Goal: Information Seeking & Learning: Learn about a topic

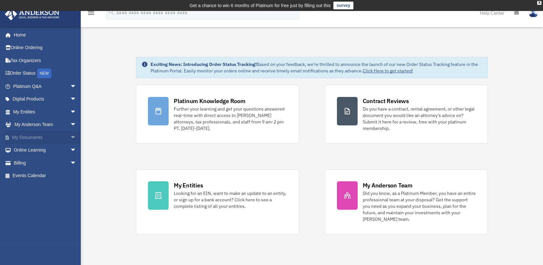
click at [70, 136] on span "arrow_drop_down" at bounding box center [76, 137] width 13 height 13
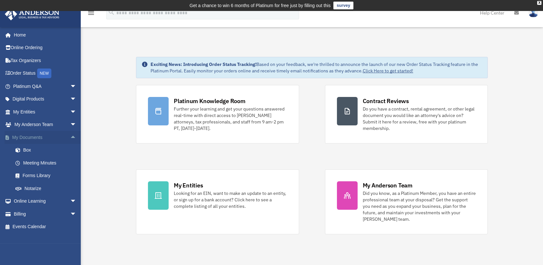
click at [70, 136] on span "arrow_drop_up" at bounding box center [76, 137] width 13 height 13
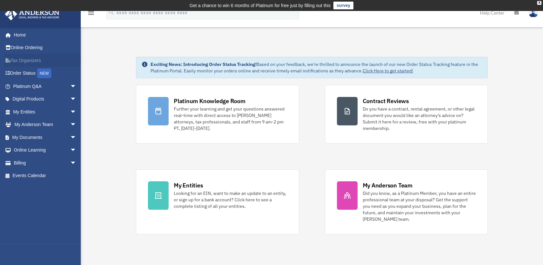
click at [33, 59] on link "Tax Organizers" at bounding box center [46, 60] width 82 height 13
click at [26, 72] on link "Order Status NEW" at bounding box center [46, 73] width 82 height 13
click at [13, 58] on link "Tax Organizers" at bounding box center [46, 60] width 82 height 13
click at [70, 149] on span "arrow_drop_down" at bounding box center [76, 150] width 13 height 13
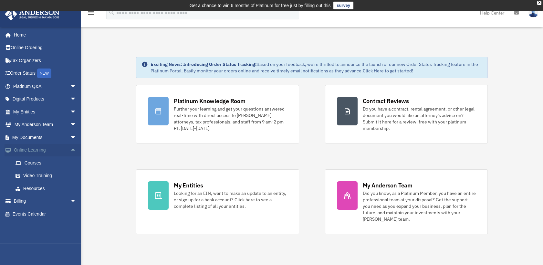
click at [70, 149] on span "arrow_drop_up" at bounding box center [76, 150] width 13 height 13
click at [70, 138] on span "arrow_drop_down" at bounding box center [76, 137] width 13 height 13
click at [70, 138] on span "arrow_drop_up" at bounding box center [76, 137] width 13 height 13
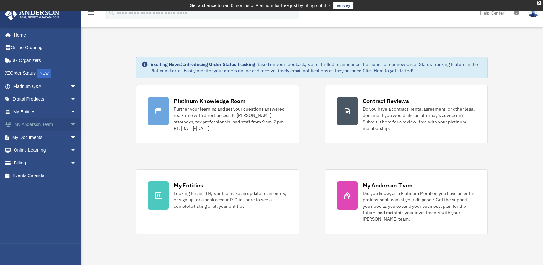
click at [70, 125] on span "arrow_drop_down" at bounding box center [76, 124] width 13 height 13
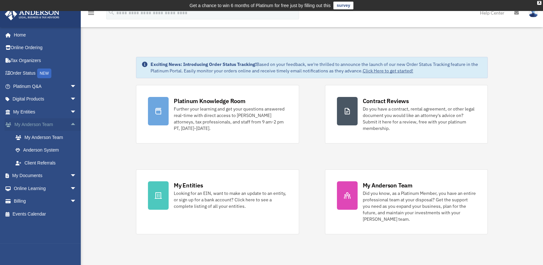
click at [70, 125] on span "arrow_drop_up" at bounding box center [76, 124] width 13 height 13
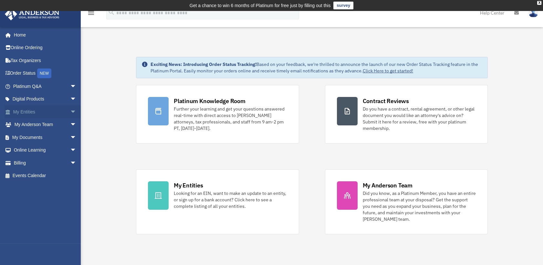
click at [70, 113] on span "arrow_drop_down" at bounding box center [76, 111] width 13 height 13
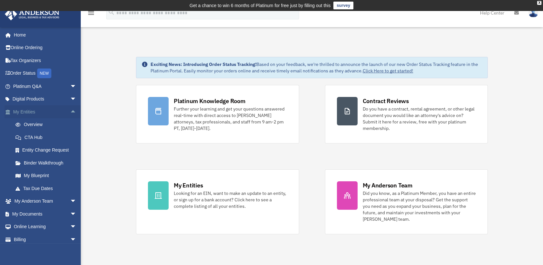
click at [70, 114] on span "arrow_drop_up" at bounding box center [76, 111] width 13 height 13
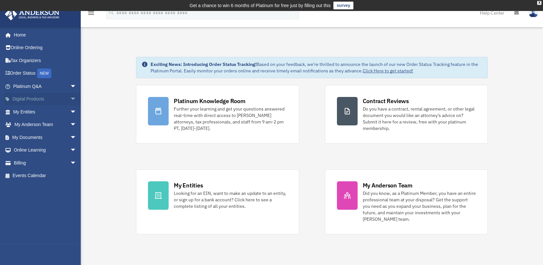
click at [70, 97] on span "arrow_drop_down" at bounding box center [76, 99] width 13 height 13
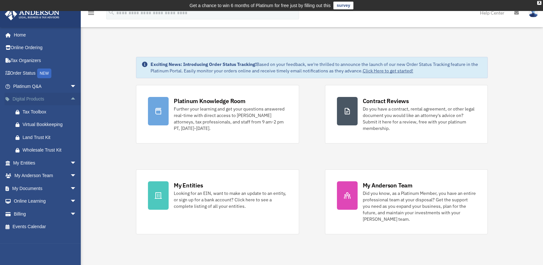
click at [70, 97] on span "arrow_drop_up" at bounding box center [76, 99] width 13 height 13
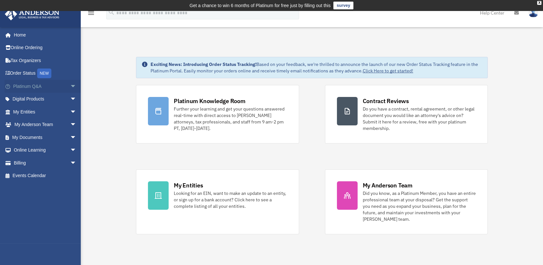
click at [70, 87] on span "arrow_drop_down" at bounding box center [76, 86] width 13 height 13
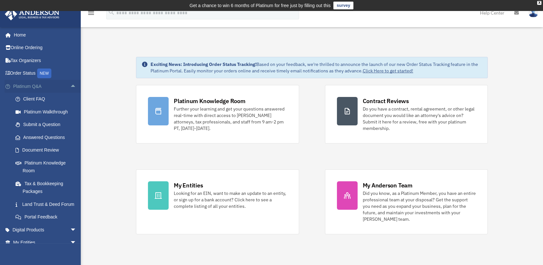
click at [70, 87] on span "arrow_drop_up" at bounding box center [76, 86] width 13 height 13
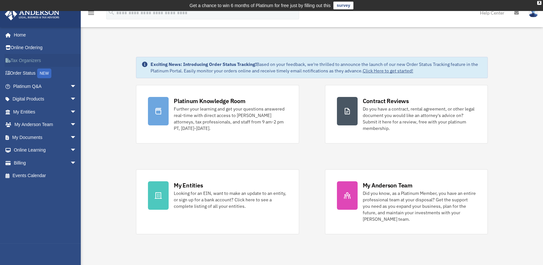
click at [35, 58] on link "Tax Organizers" at bounding box center [46, 60] width 82 height 13
click at [490, 12] on link "Help Center" at bounding box center [492, 13] width 34 height 26
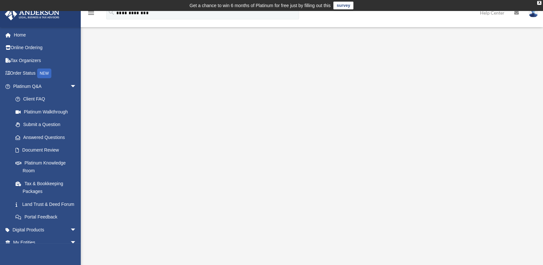
type input "**********"
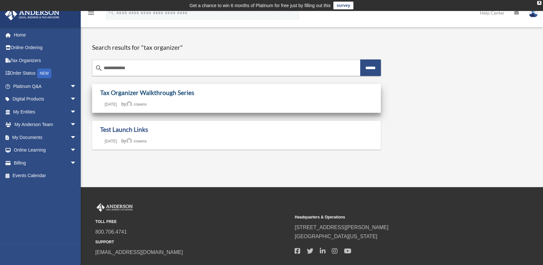
click at [179, 92] on link "Tax Organizer Walkthrough Series" at bounding box center [147, 92] width 94 height 7
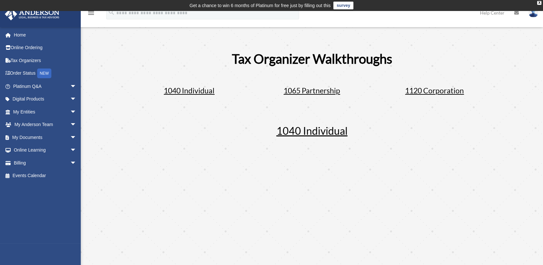
click at [170, 87] on span "1040 Individual" at bounding box center [189, 90] width 51 height 9
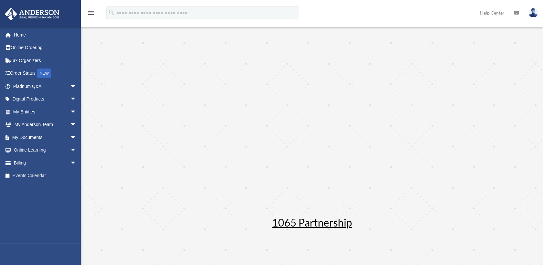
scroll to position [149, 0]
click at [70, 86] on span "arrow_drop_down" at bounding box center [76, 86] width 13 height 13
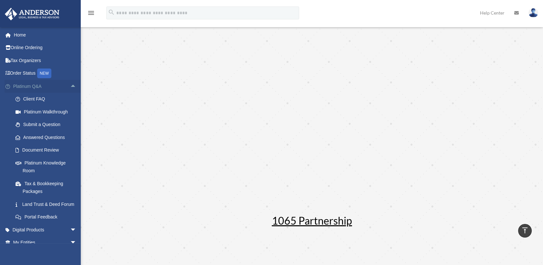
click at [70, 86] on span "arrow_drop_up" at bounding box center [76, 86] width 13 height 13
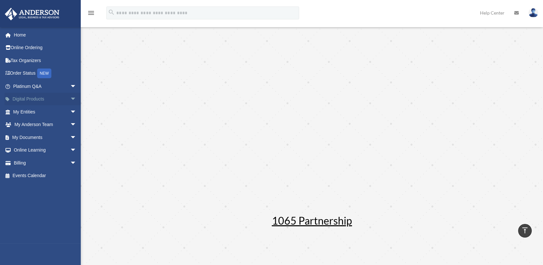
click at [70, 95] on span "arrow_drop_down" at bounding box center [76, 99] width 13 height 13
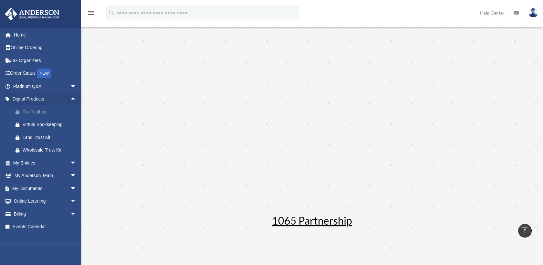
click at [37, 111] on div "Tax Toolbox" at bounding box center [51, 112] width 56 height 8
